Goal: Browse casually

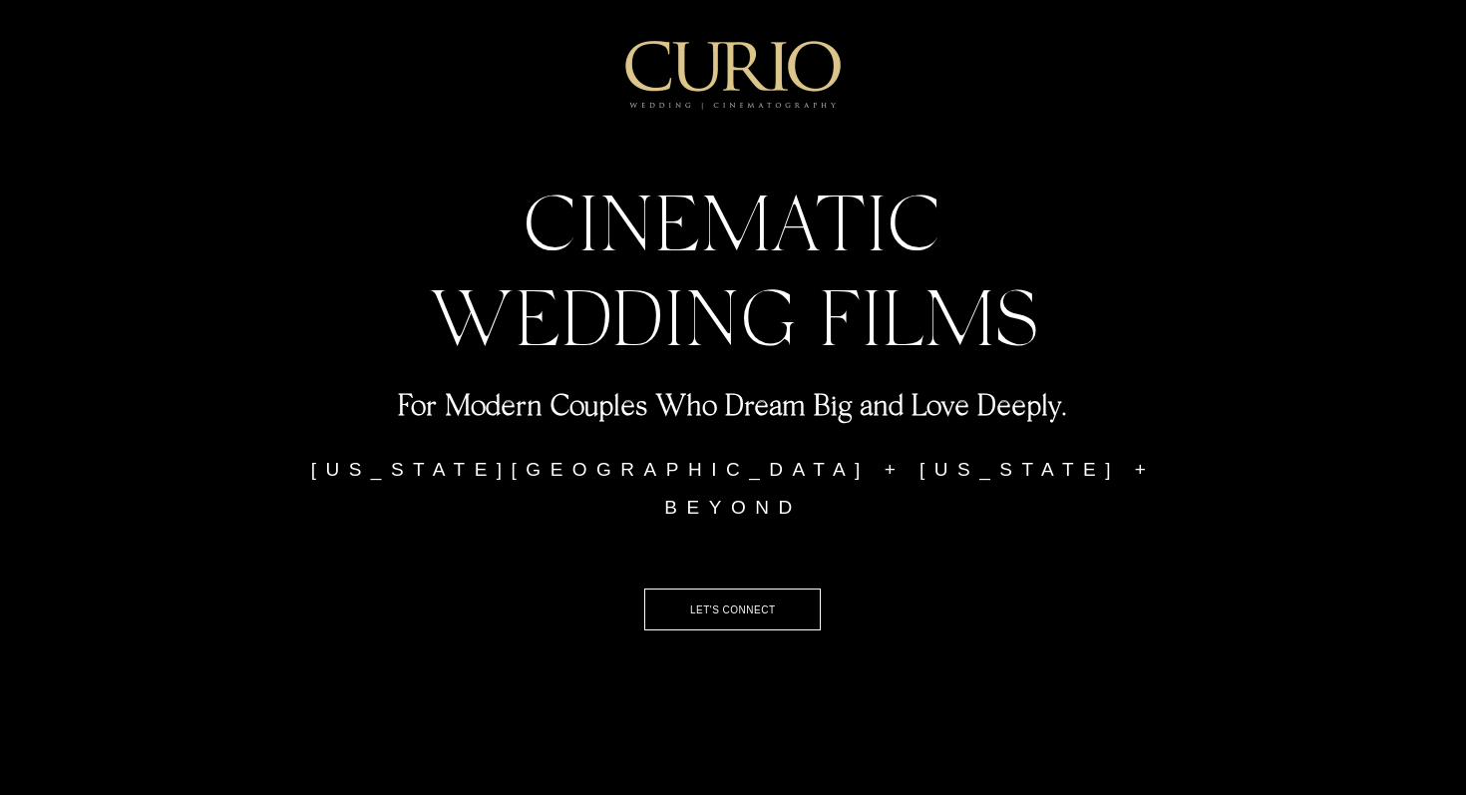
scroll to position [3668, 0]
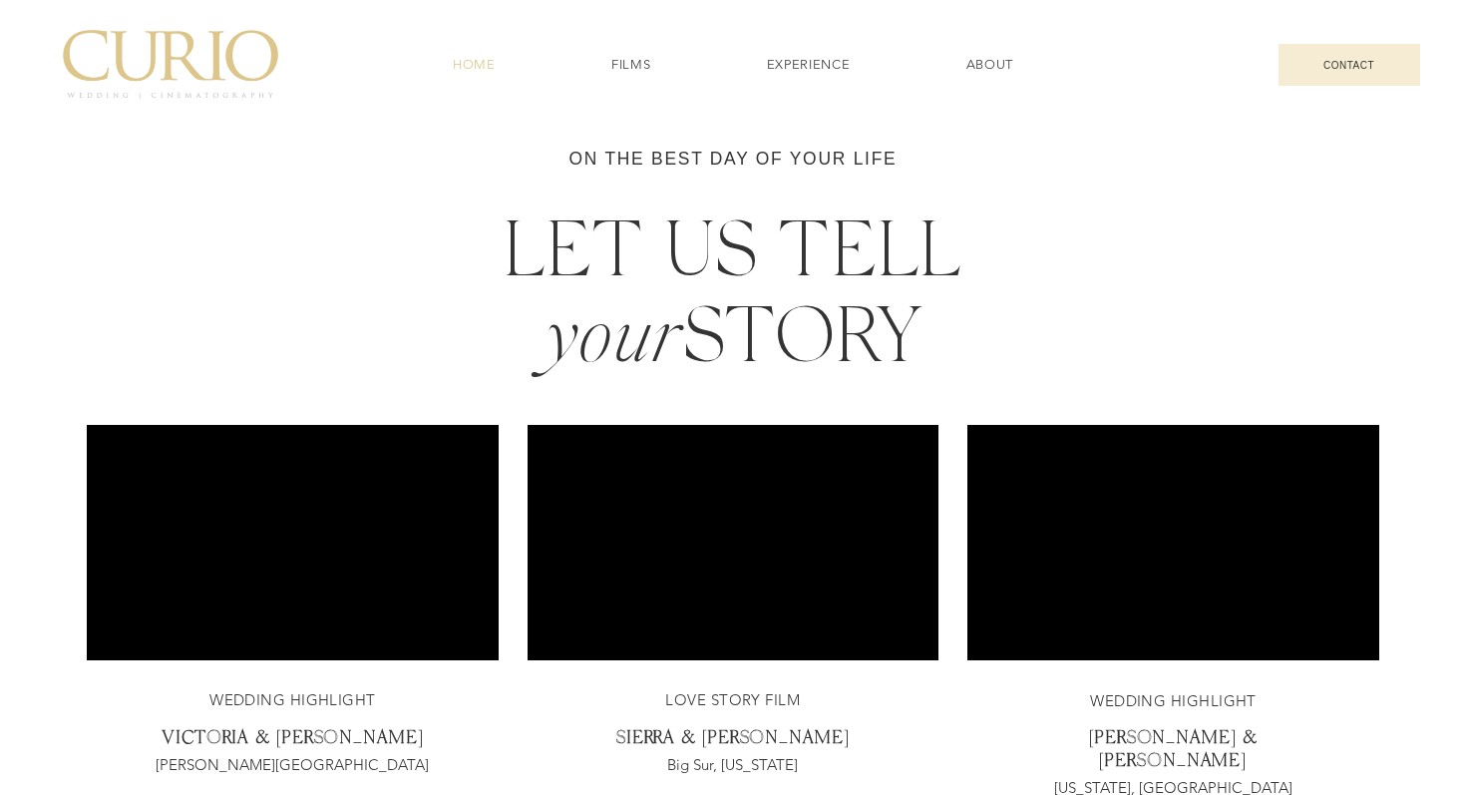
click at [231, 284] on div at bounding box center [733, 262] width 1293 height 268
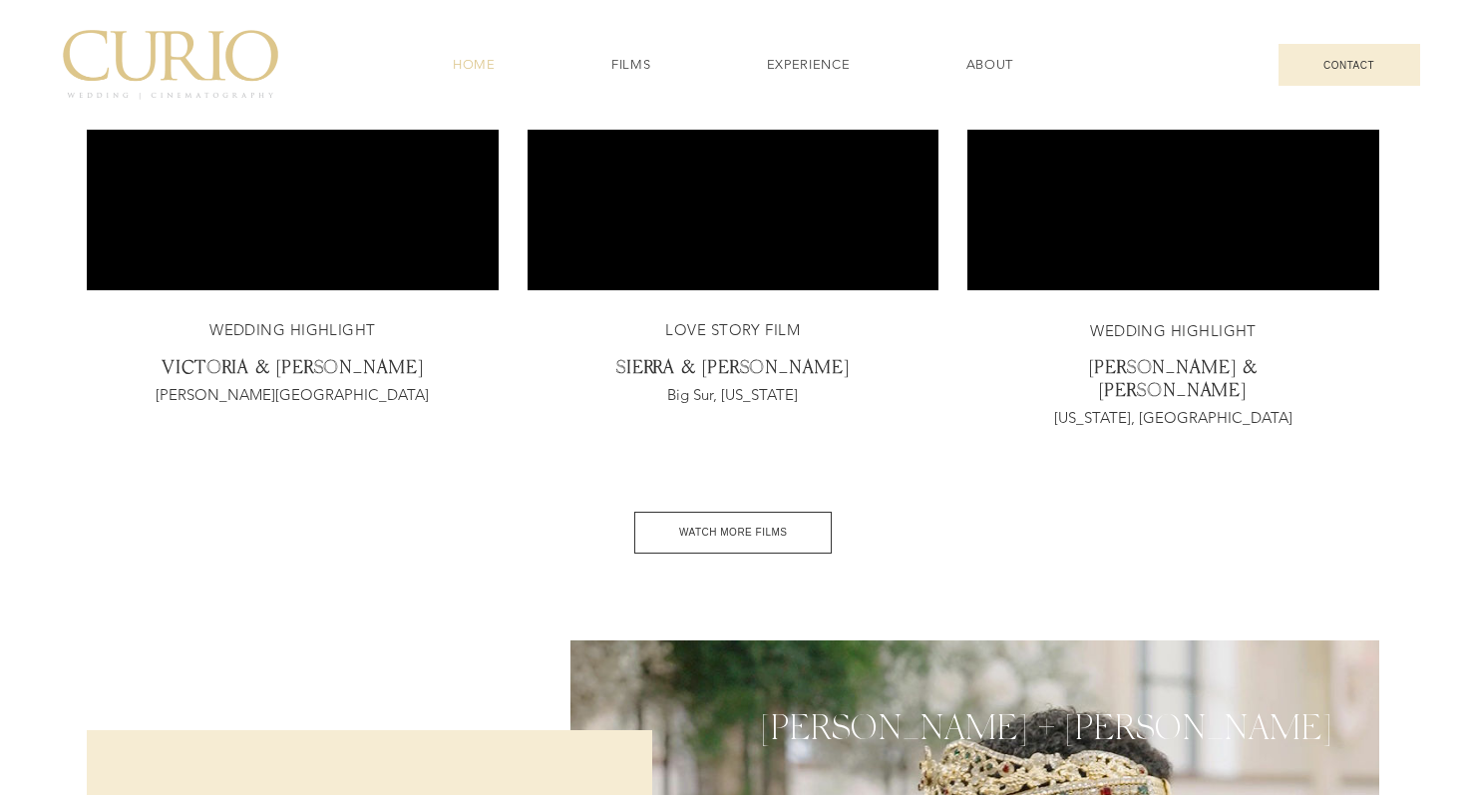
scroll to position [4199, 0]
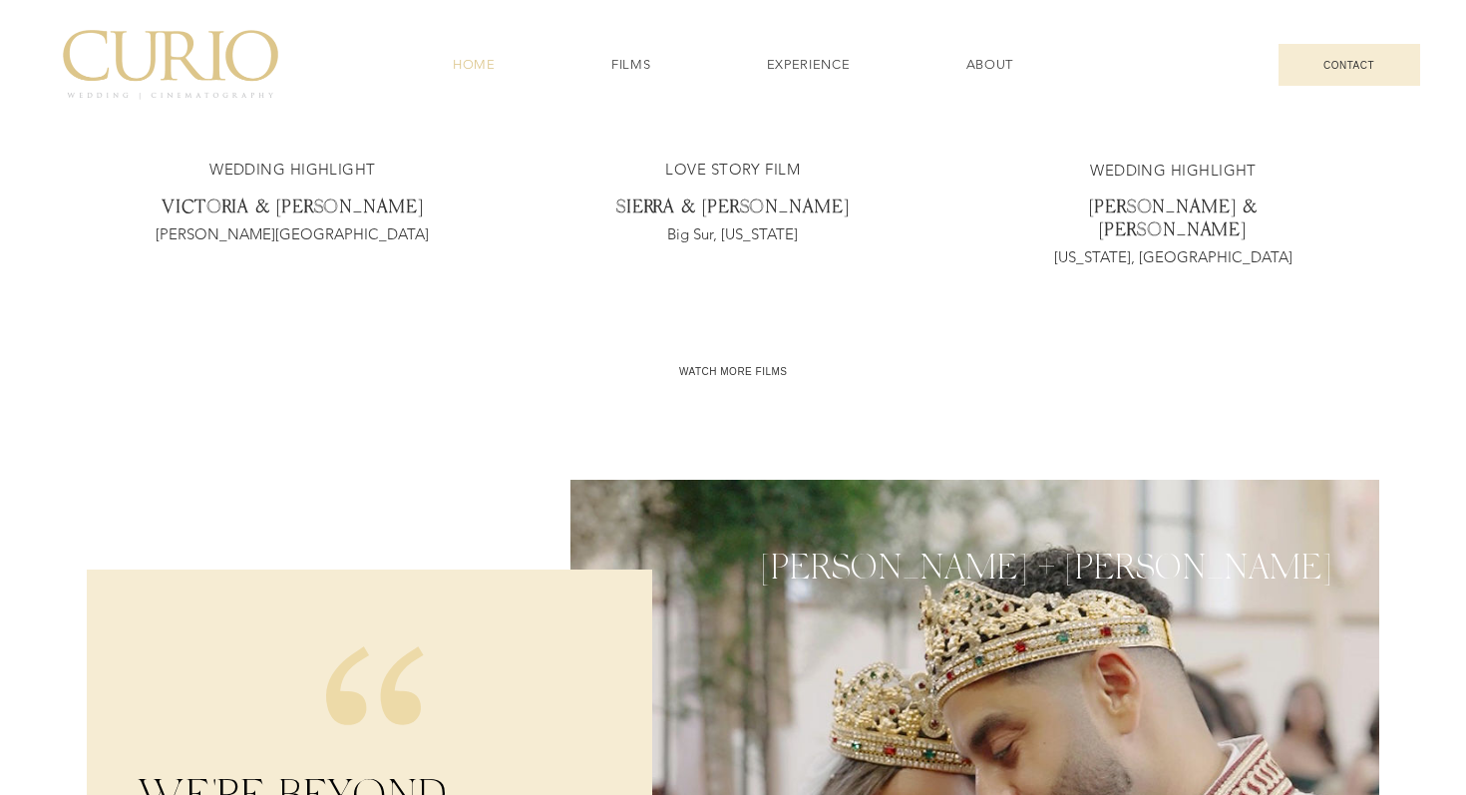
click at [679, 372] on span "WATCH MORE FILMS" at bounding box center [733, 371] width 109 height 11
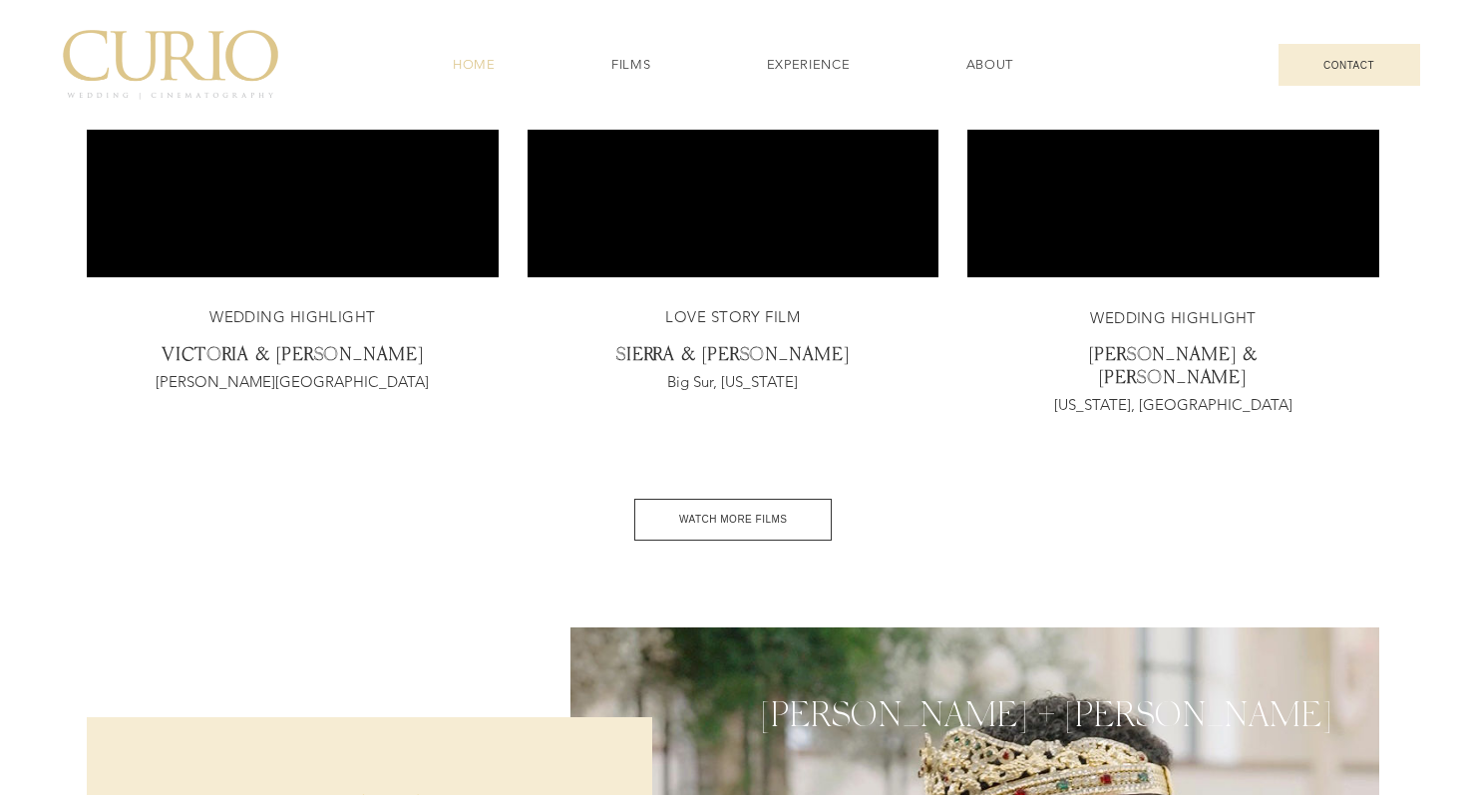
scroll to position [4093, 0]
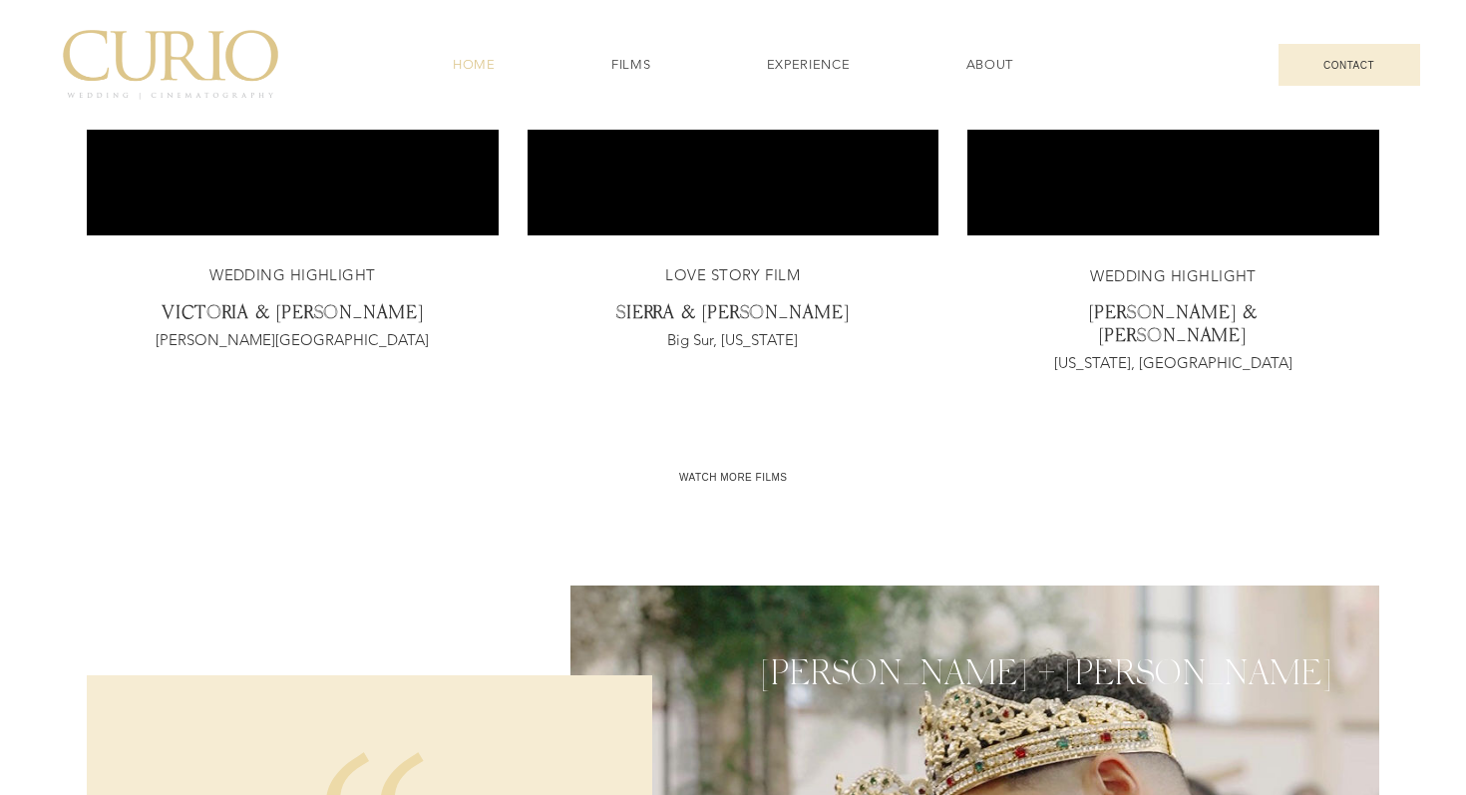
click at [754, 472] on span "WATCH MORE FILMS" at bounding box center [733, 477] width 109 height 11
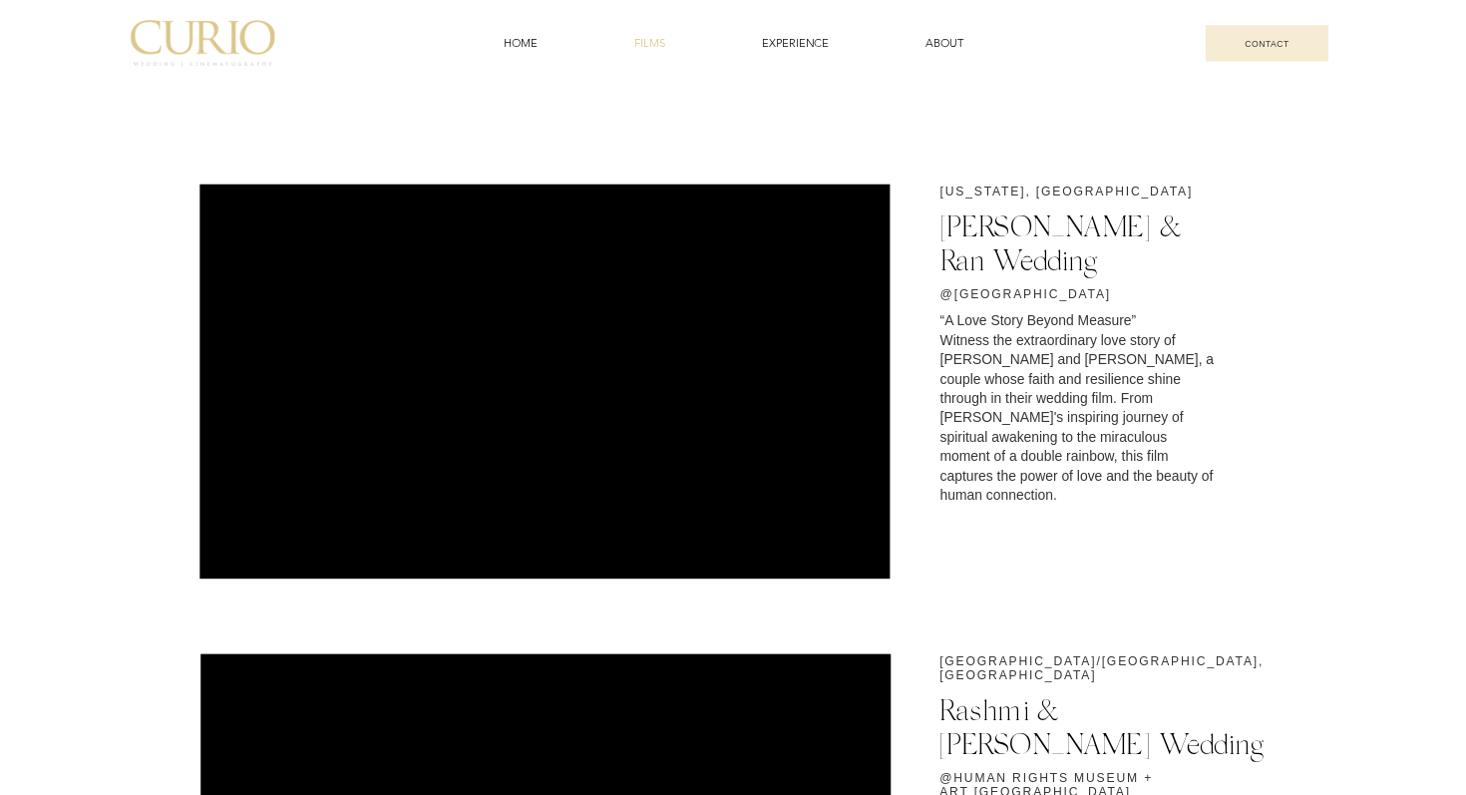
scroll to position [2770, 0]
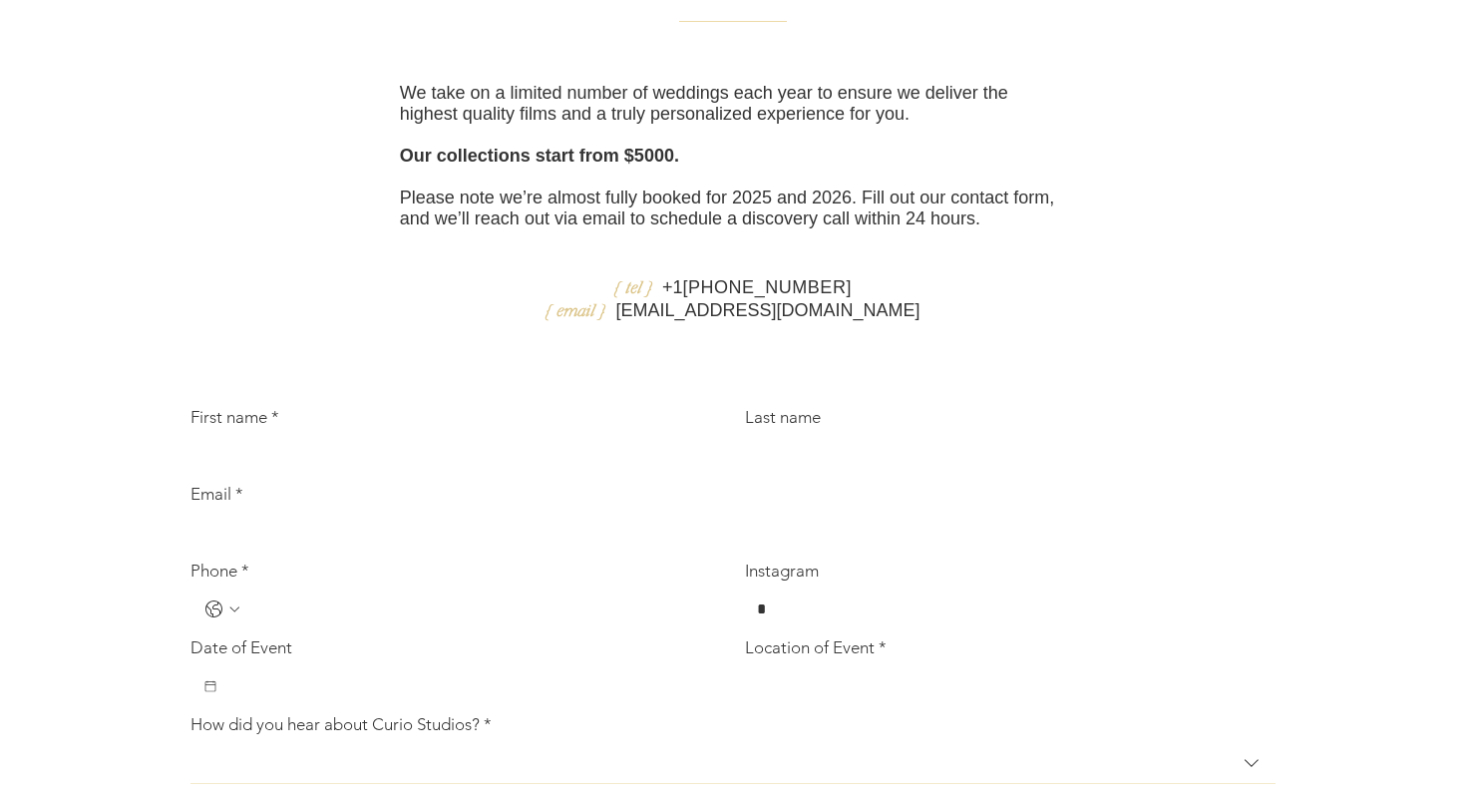
scroll to position [5046, 0]
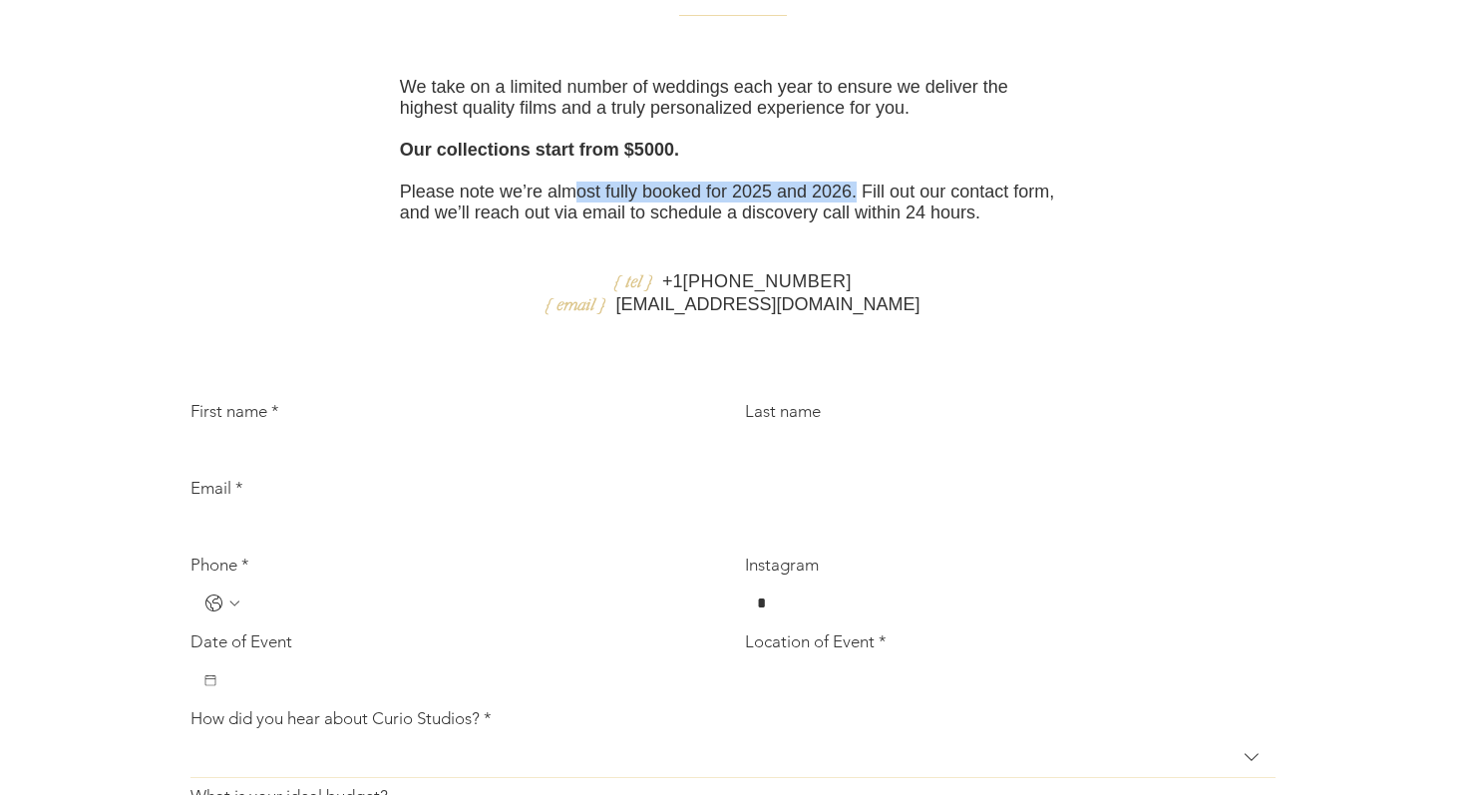
drag, startPoint x: 573, startPoint y: 240, endPoint x: 850, endPoint y: 247, distance: 277.4
click at [850, 222] on span "Please note we’re almost fully booked for 2025 and 2026. Fill out our contact f…" at bounding box center [727, 202] width 654 height 41
click at [1198, 363] on div at bounding box center [732, 552] width 1133 height 1178
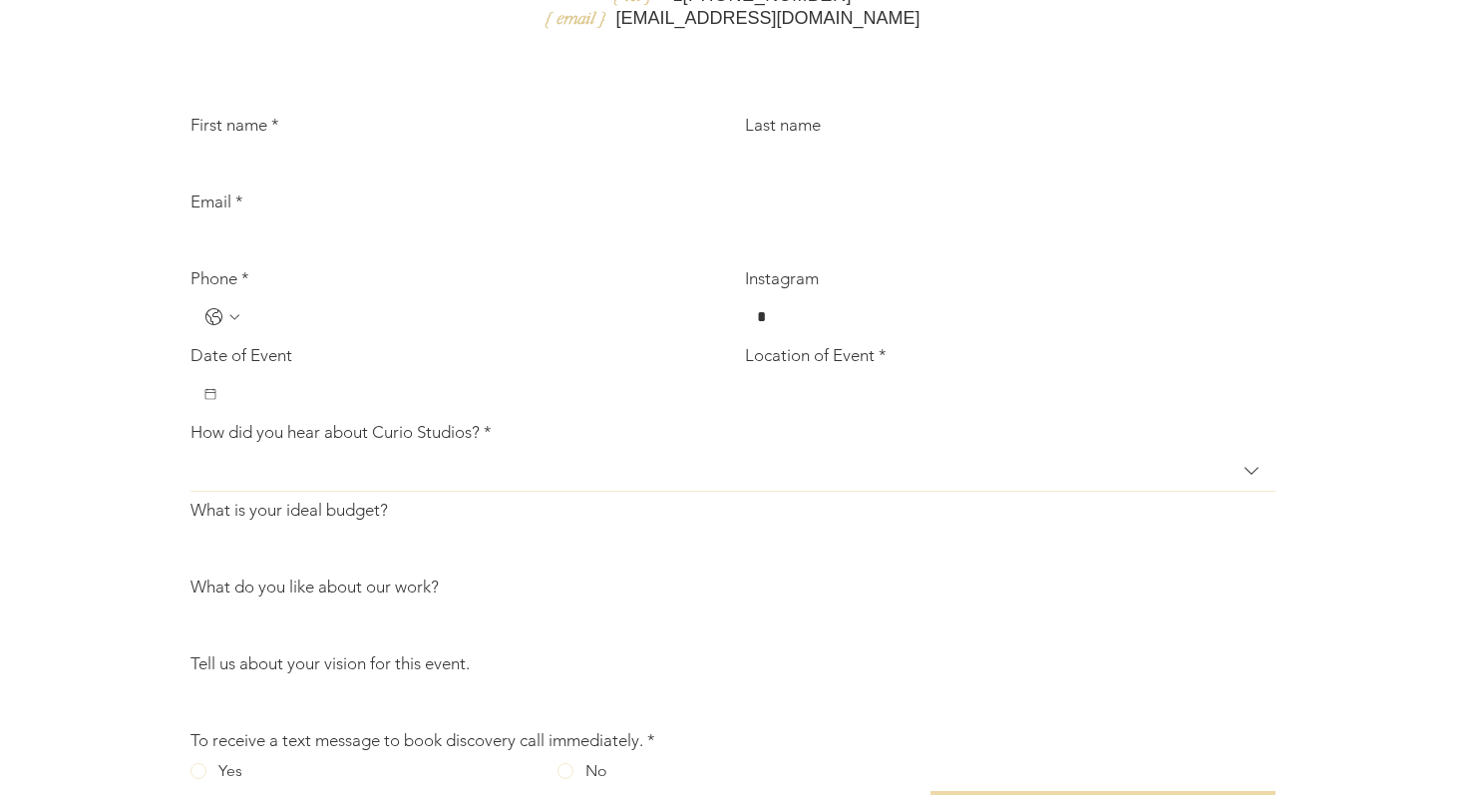
scroll to position [5367, 0]
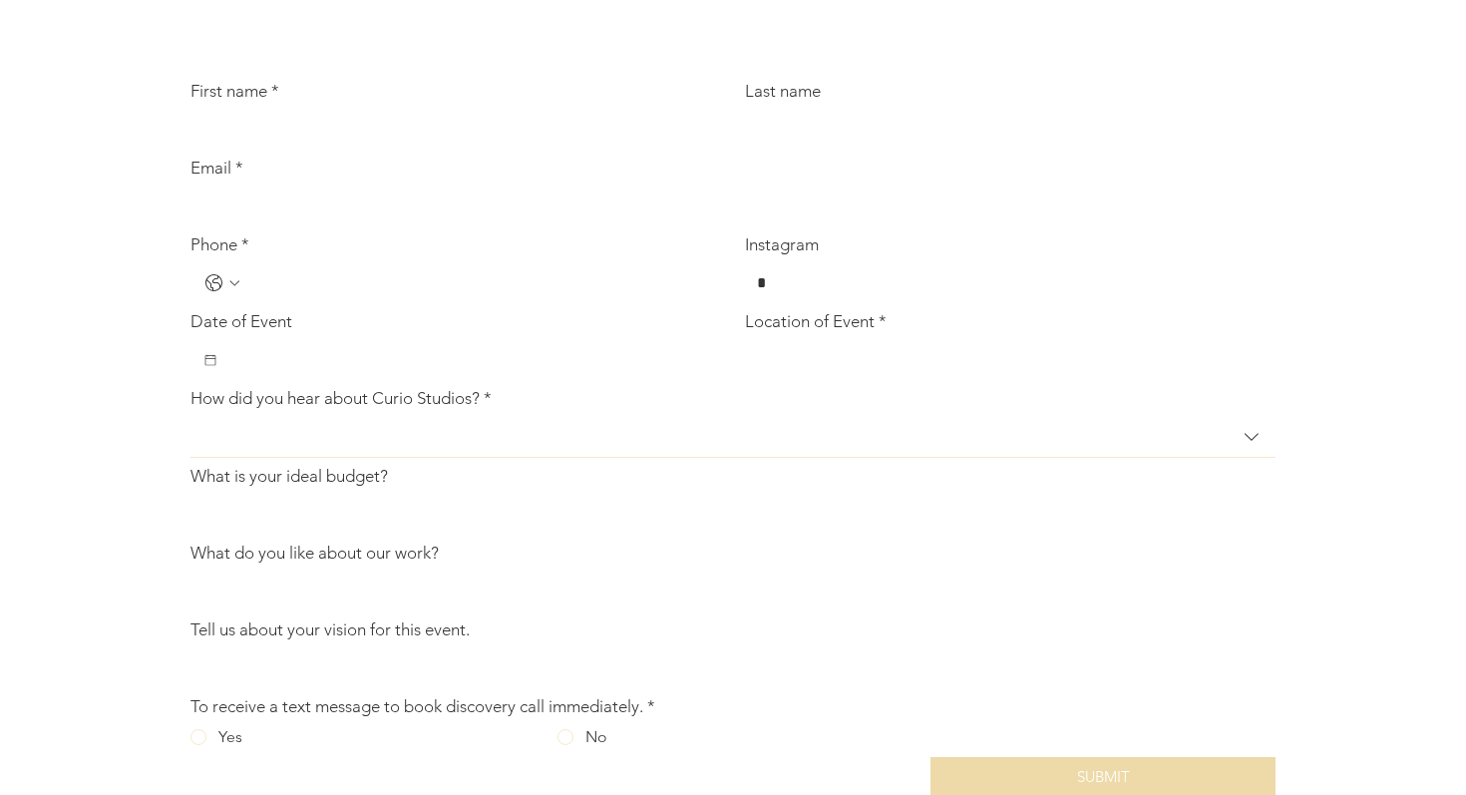
click at [64, 449] on div at bounding box center [733, 231] width 1466 height 1351
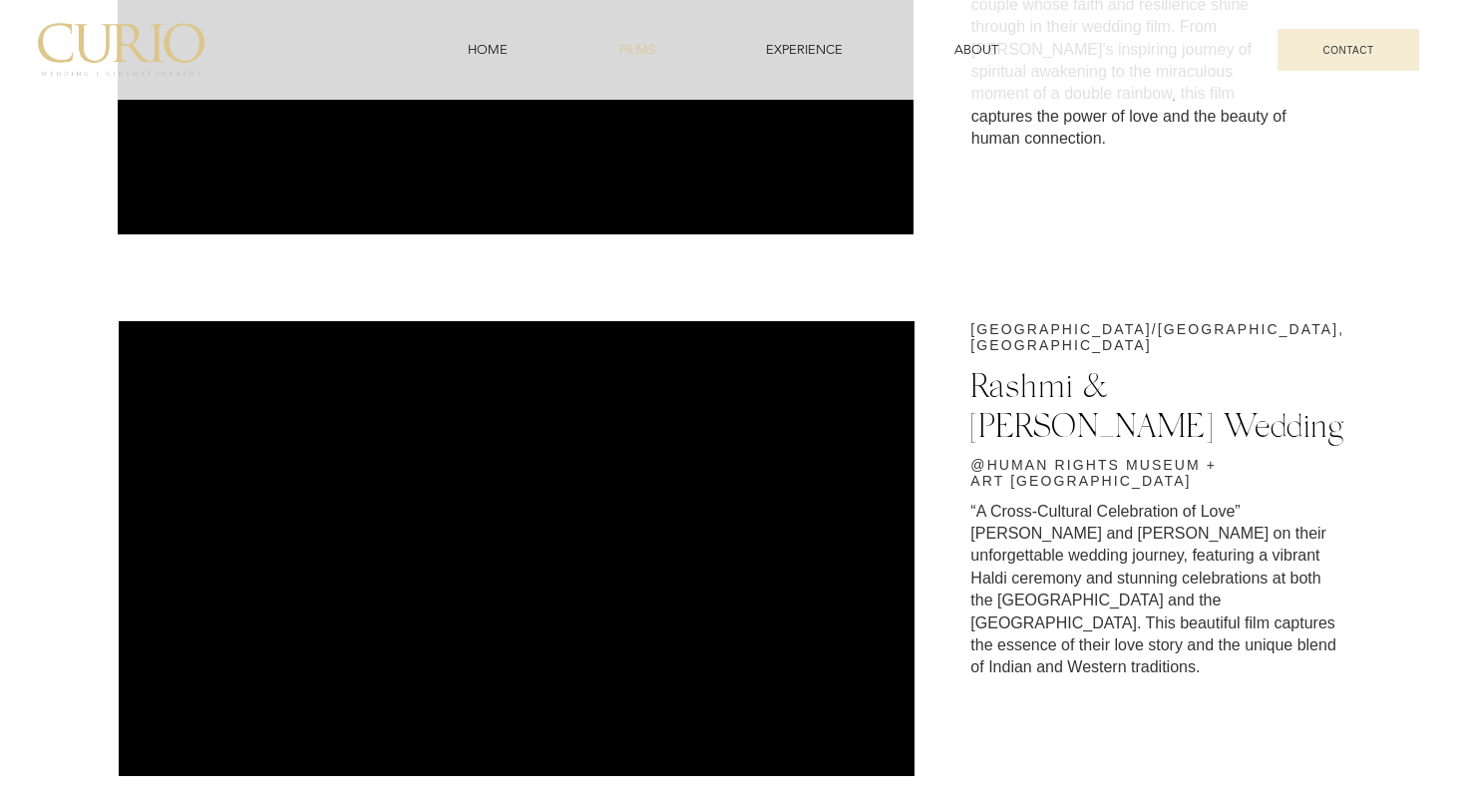
scroll to position [0, 0]
